Goal: Task Accomplishment & Management: Manage account settings

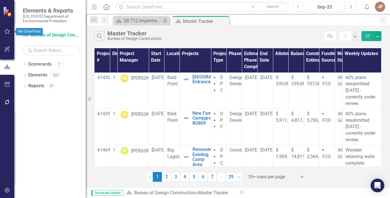
click at [8, 32] on icon "button" at bounding box center [7, 31] width 6 height 5
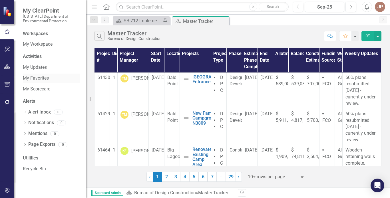
click at [39, 81] on link "My Favorites" at bounding box center [51, 78] width 57 height 7
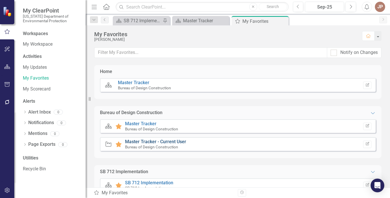
click at [147, 141] on link "Master Tracker - Current User" at bounding box center [155, 141] width 61 height 5
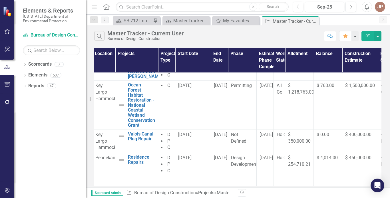
scroll to position [51, 22]
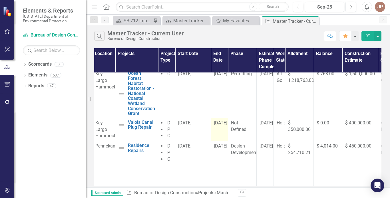
click at [222, 132] on td "[DATE]" at bounding box center [219, 129] width 17 height 23
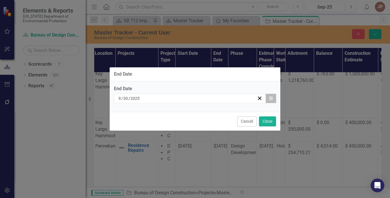
click at [271, 99] on icon "Calendar" at bounding box center [270, 99] width 3 height 4
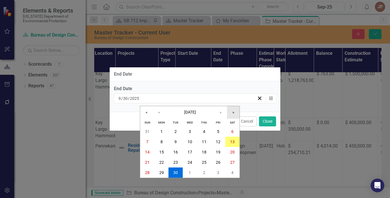
click at [234, 114] on button "»" at bounding box center [233, 112] width 13 height 13
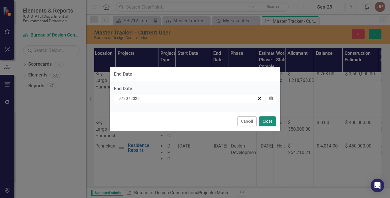
click at [265, 121] on button "Close" at bounding box center [267, 122] width 17 height 10
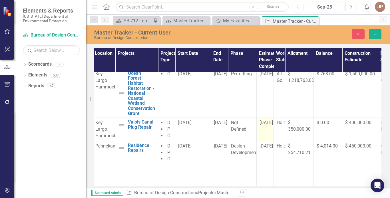
click at [270, 130] on td "[DATE]" at bounding box center [265, 129] width 17 height 23
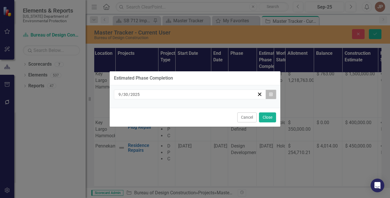
click at [270, 94] on icon "Calendar" at bounding box center [270, 95] width 3 height 4
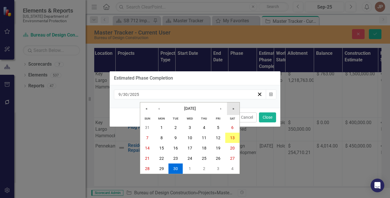
click at [234, 110] on button "»" at bounding box center [233, 109] width 13 height 13
click at [188, 168] on abbr "30" at bounding box center [190, 169] width 5 height 5
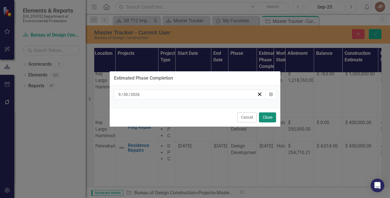
click at [271, 115] on button "Close" at bounding box center [267, 118] width 17 height 10
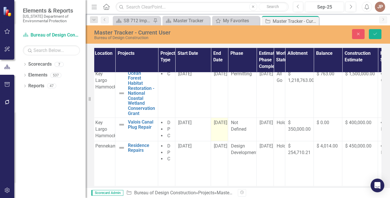
click at [222, 134] on td "[DATE]" at bounding box center [219, 129] width 17 height 23
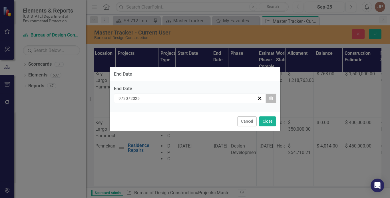
click at [271, 99] on icon "Calendar" at bounding box center [270, 99] width 3 height 4
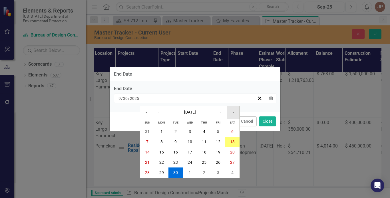
click at [235, 112] on button "»" at bounding box center [233, 112] width 13 height 13
click at [188, 171] on abbr "30" at bounding box center [190, 173] width 5 height 5
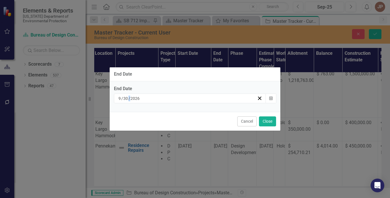
click at [188, 171] on div "End Date End Date [DATE] Calendar Cancel Close" at bounding box center [194, 99] width 171 height 198
click at [268, 121] on button "Close" at bounding box center [267, 122] width 17 height 10
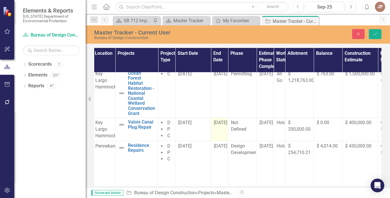
click at [218, 135] on td "[DATE]" at bounding box center [219, 129] width 17 height 23
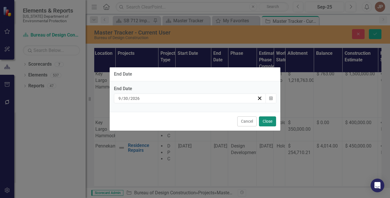
click at [271, 119] on button "Close" at bounding box center [267, 122] width 17 height 10
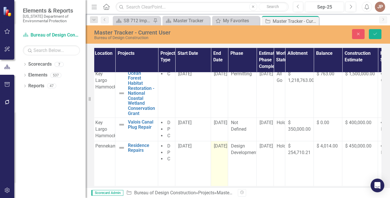
click at [220, 151] on td "[DATE]" at bounding box center [219, 172] width 17 height 63
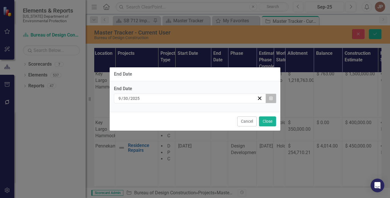
click at [271, 97] on icon "Calendar" at bounding box center [270, 99] width 3 height 4
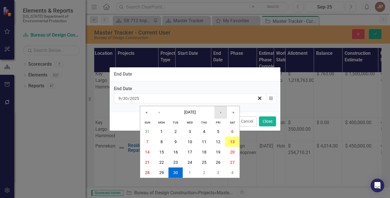
click at [221, 113] on button "›" at bounding box center [221, 112] width 13 height 13
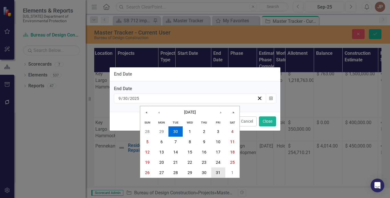
click at [220, 174] on abbr "31" at bounding box center [218, 173] width 5 height 5
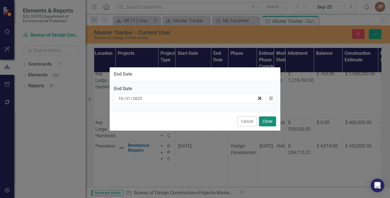
click at [271, 120] on button "Close" at bounding box center [267, 122] width 17 height 10
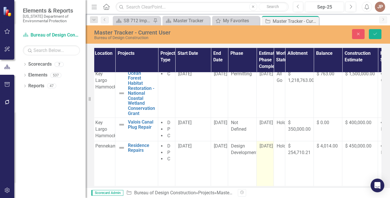
click at [270, 154] on td "[DATE]" at bounding box center [265, 172] width 17 height 63
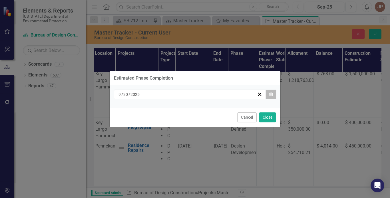
click at [271, 94] on icon "Calendar" at bounding box center [270, 95] width 3 height 4
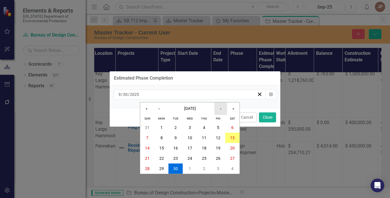
click at [220, 108] on button "›" at bounding box center [221, 109] width 13 height 13
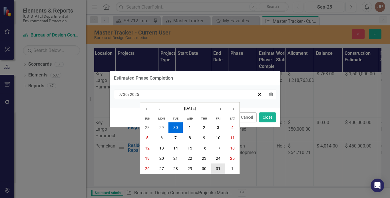
click at [217, 171] on abbr "31" at bounding box center [218, 169] width 5 height 5
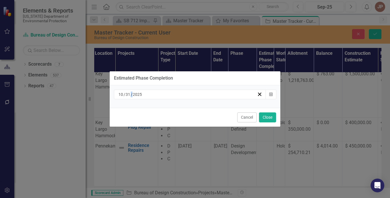
click at [217, 171] on div "Estimated Phase Completion [DATE] Calendar Cancel Close" at bounding box center [194, 99] width 171 height 198
click at [270, 115] on button "Close" at bounding box center [267, 118] width 17 height 10
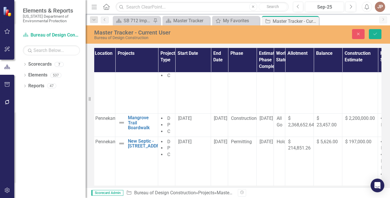
scroll to position [208, 22]
click at [374, 34] on icon "submit" at bounding box center [375, 34] width 3 height 2
